Goal: Information Seeking & Learning: Find specific fact

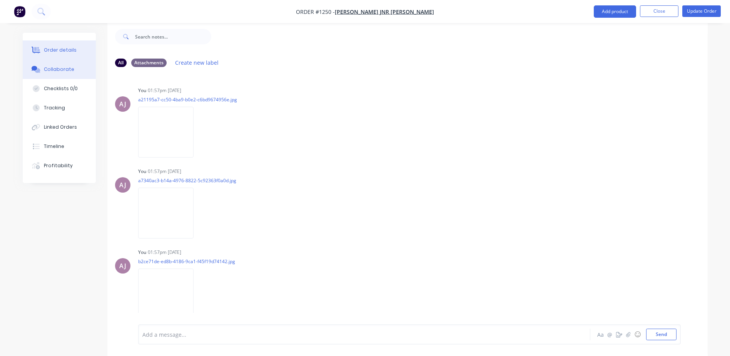
scroll to position [818, 0]
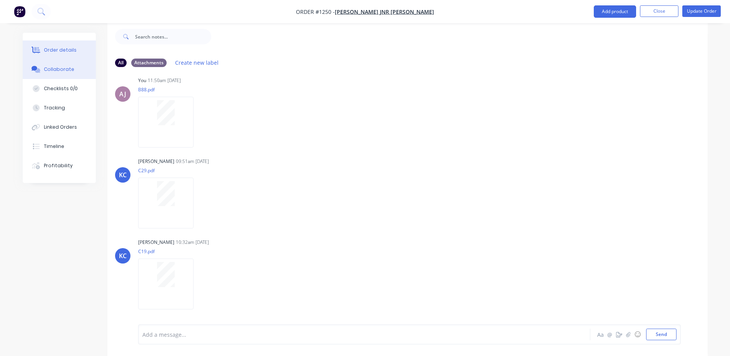
click at [58, 49] on div "Order details" at bounding box center [60, 50] width 33 height 7
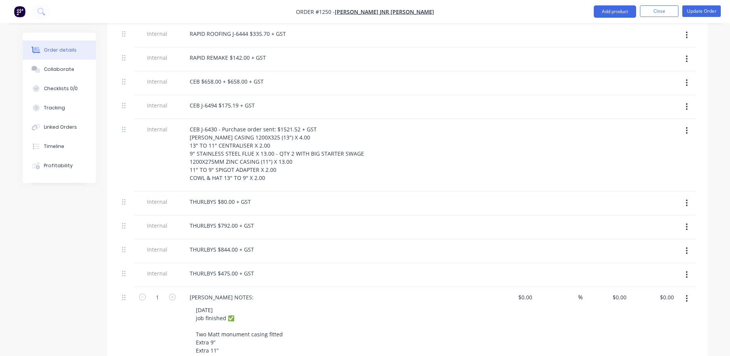
scroll to position [557, 0]
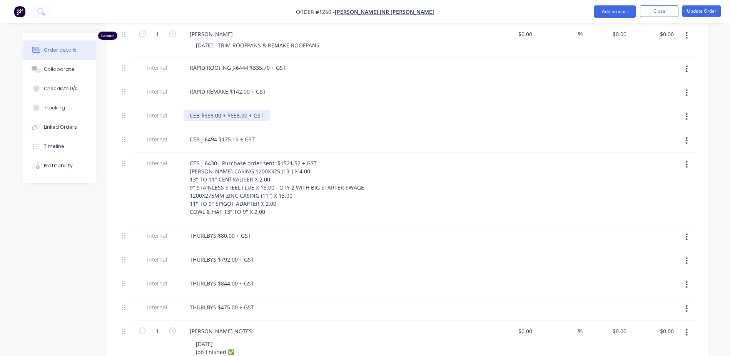
click at [200, 110] on div "CEB $658.00 + $658.00 + GST" at bounding box center [227, 115] width 86 height 11
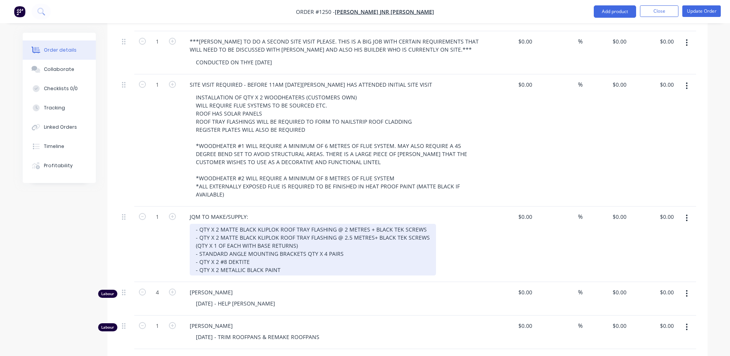
scroll to position [192, 0]
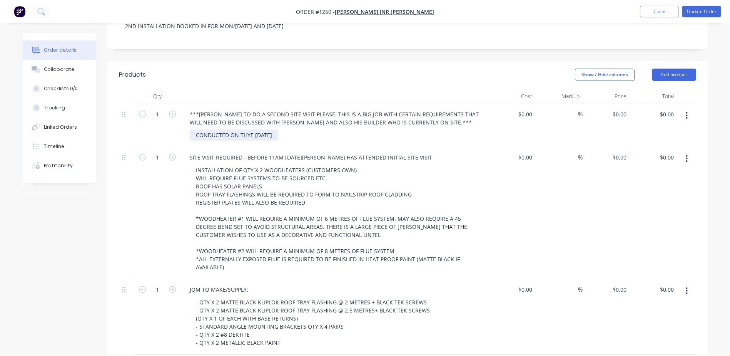
click at [248, 129] on div "CONDUCTED ON THYE [DATE]" at bounding box center [234, 134] width 89 height 11
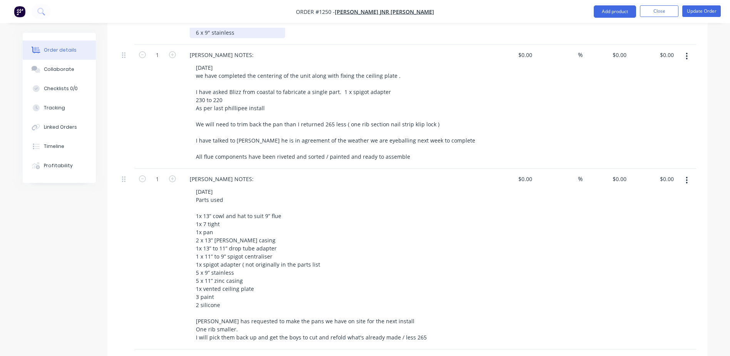
scroll to position [1057, 0]
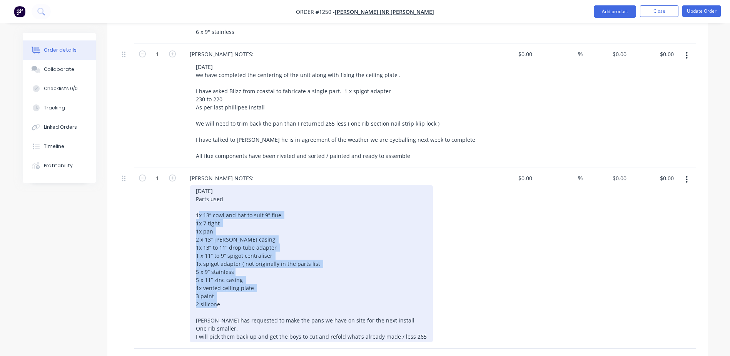
drag, startPoint x: 196, startPoint y: 192, endPoint x: 226, endPoint y: 284, distance: 96.4
click at [226, 284] on div "[DATE] Parts used 1x 13” cowl and hat to suit 9” flue 1x 7 tight 1x pan 2 x 13”…" at bounding box center [311, 263] width 243 height 157
copy div "1x 13” cowl and hat to suit 9” flue 1x 7 tight 1x pan 2 x 13” [PERSON_NAME] cas…"
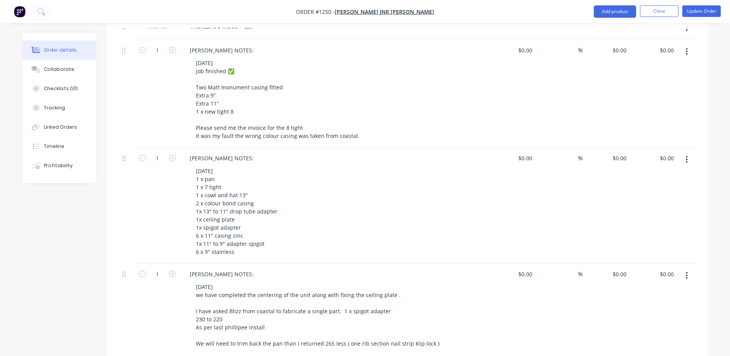
scroll to position [826, 0]
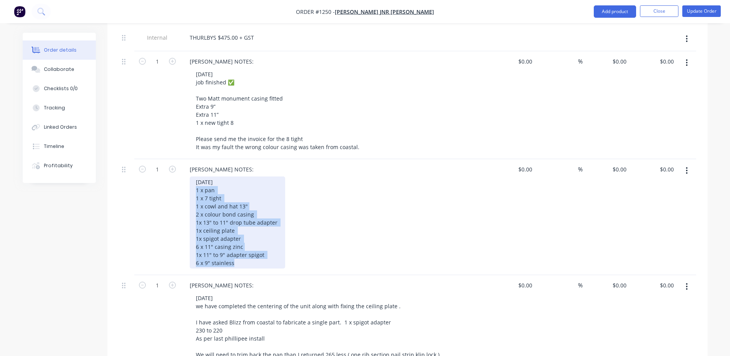
drag, startPoint x: 194, startPoint y: 169, endPoint x: 249, endPoint y: 244, distance: 92.9
click at [249, 244] on div "[DATE] 1 x pan 1 x 7 tight 1 x cowl and hat 13" 2 x colour bond casing 1x 13" t…" at bounding box center [237, 222] width 95 height 92
copy div "1 x pan 1 x 7 tight 1 x cowl and hat 13" 2 x colour bond casing 1x 13" to 11" d…"
